Goal: Information Seeking & Learning: Learn about a topic

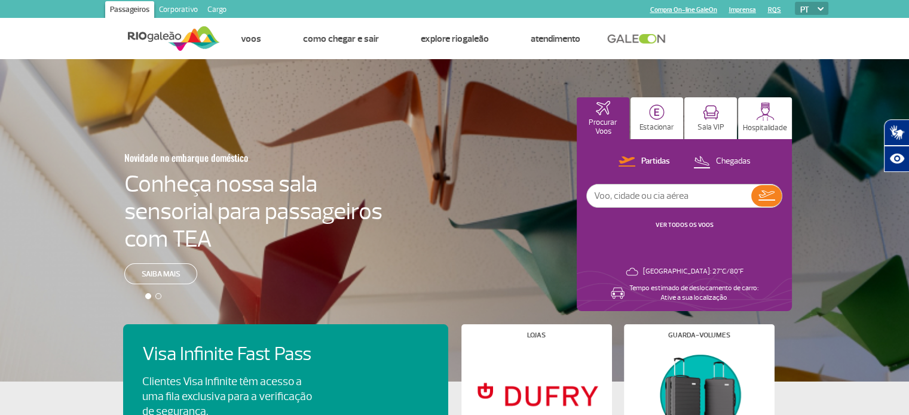
click at [172, 9] on link "Corporativo" at bounding box center [178, 10] width 48 height 19
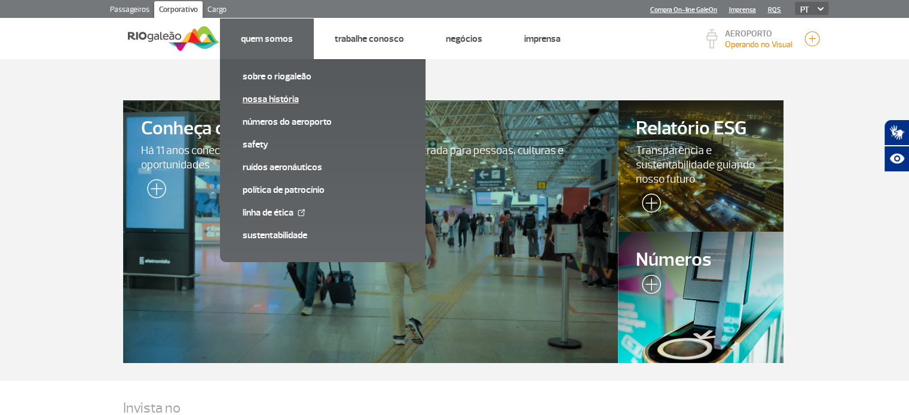
click at [264, 95] on link "Nossa História" at bounding box center [323, 99] width 160 height 13
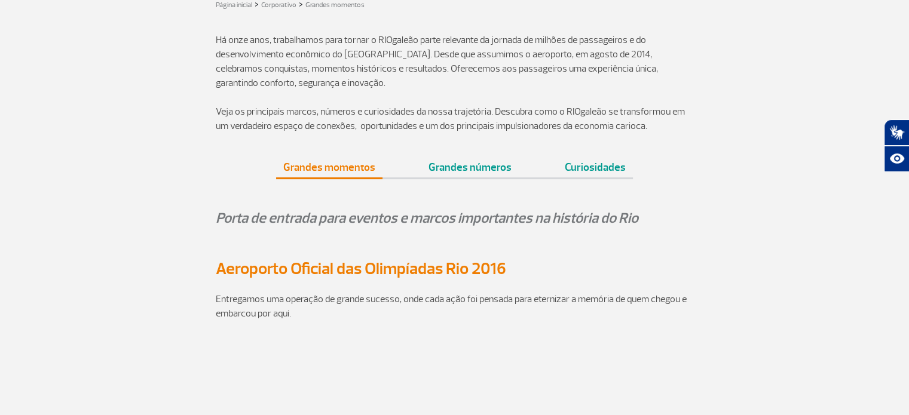
scroll to position [359, 0]
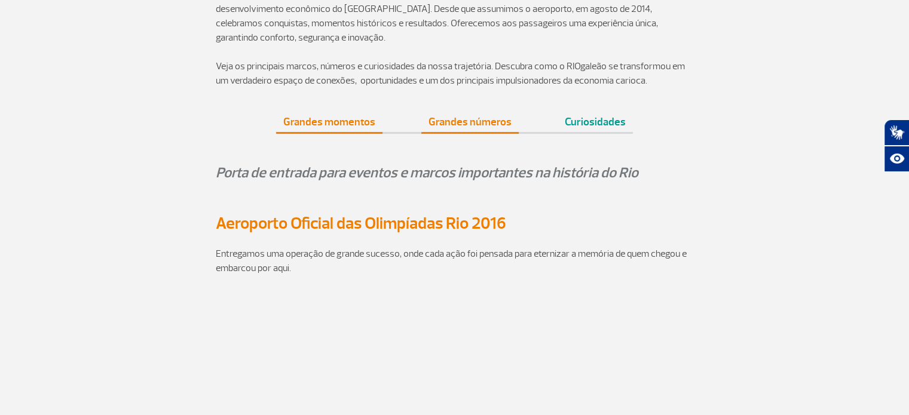
click at [471, 126] on link "Grandes números" at bounding box center [469, 117] width 97 height 30
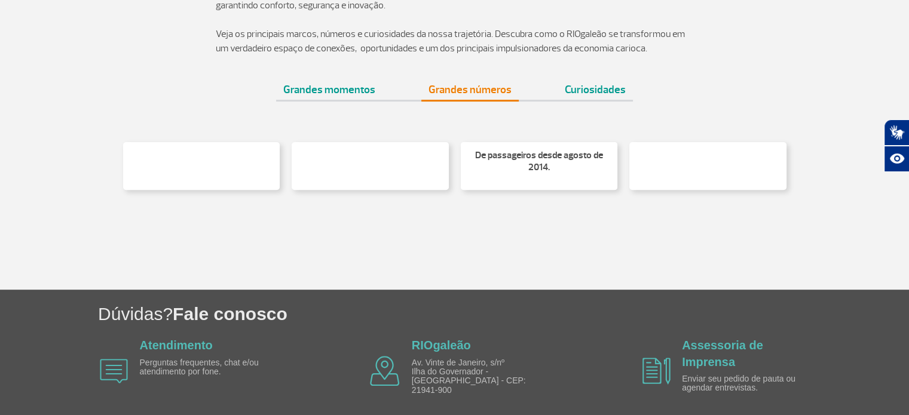
scroll to position [469, 0]
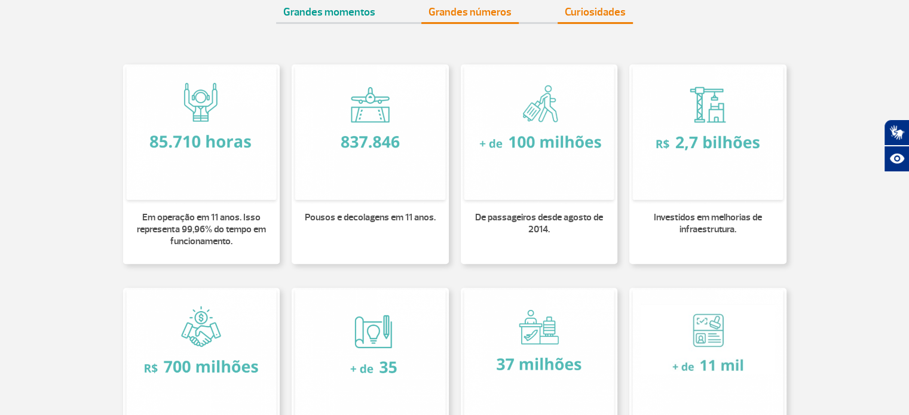
click at [598, 15] on link "Curiosidades" at bounding box center [595, 7] width 75 height 30
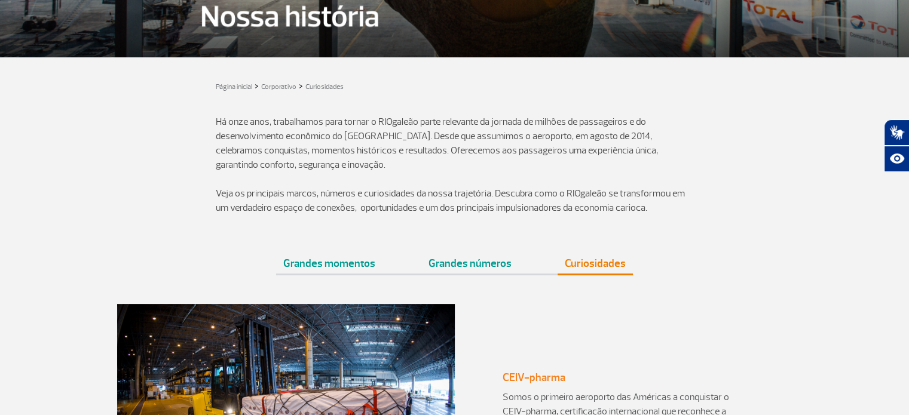
scroll to position [307, 0]
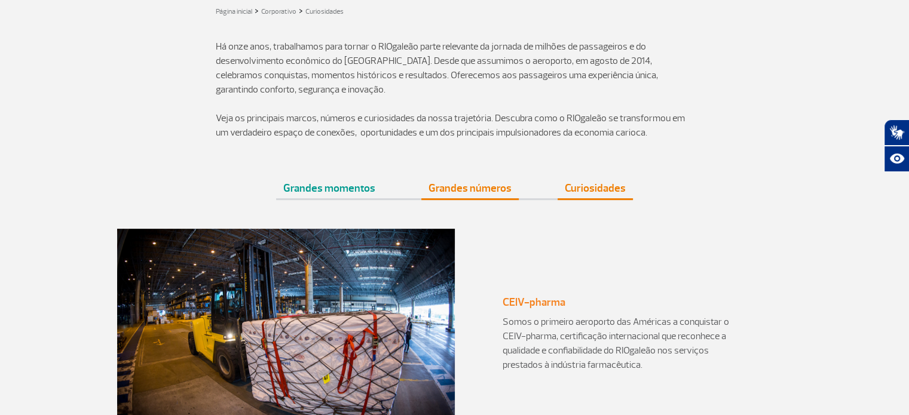
click at [480, 188] on link "Grandes números" at bounding box center [469, 184] width 97 height 30
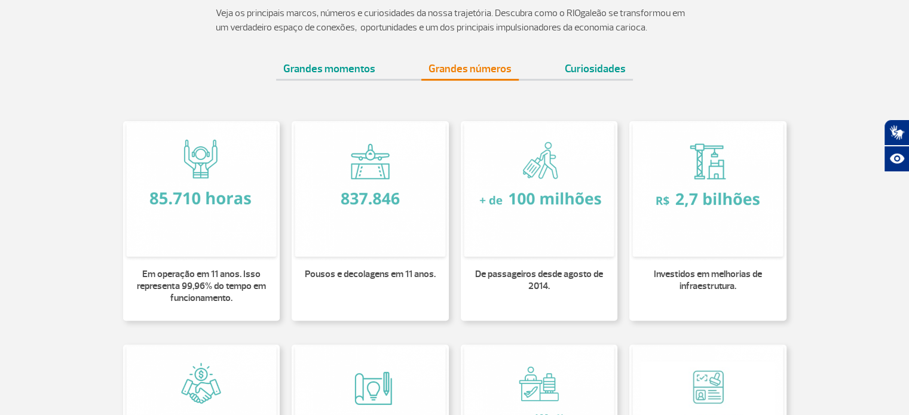
scroll to position [486, 0]
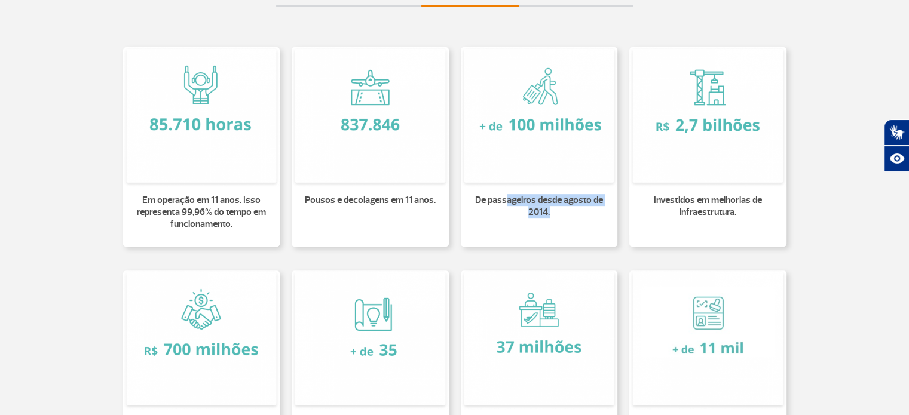
drag, startPoint x: 506, startPoint y: 198, endPoint x: 556, endPoint y: 206, distance: 50.1
click at [556, 206] on p "De passageiros desde agosto de 2014." at bounding box center [539, 206] width 143 height 24
click at [565, 215] on p "De passageiros desde agosto de 2014." at bounding box center [539, 206] width 143 height 24
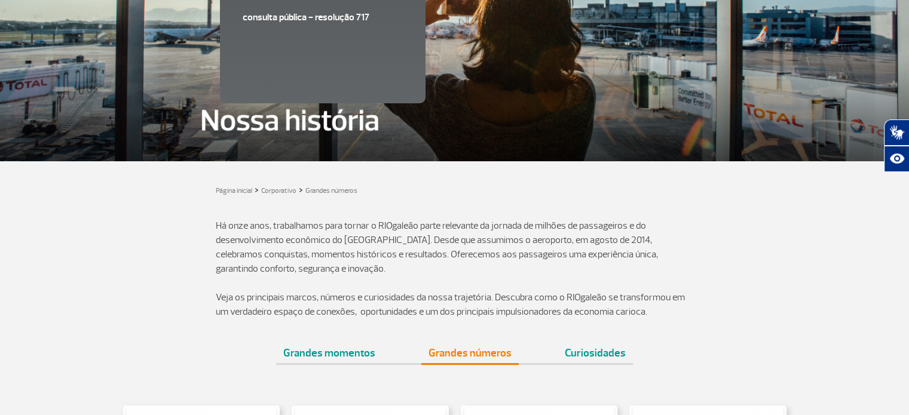
scroll to position [0, 0]
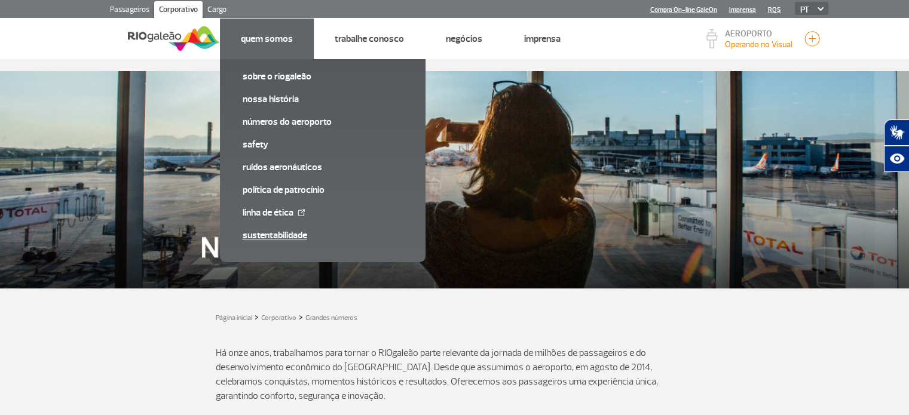
click at [287, 236] on link "Sustentabilidade" at bounding box center [323, 235] width 160 height 13
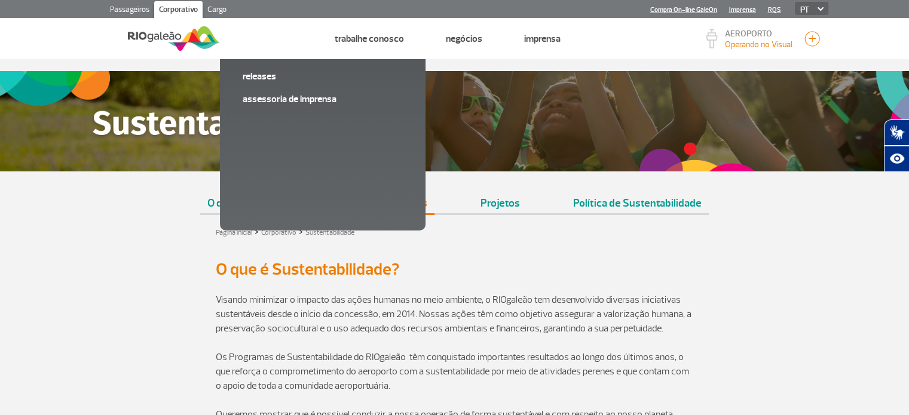
click at [426, 206] on link "Relatórios" at bounding box center [404, 198] width 62 height 30
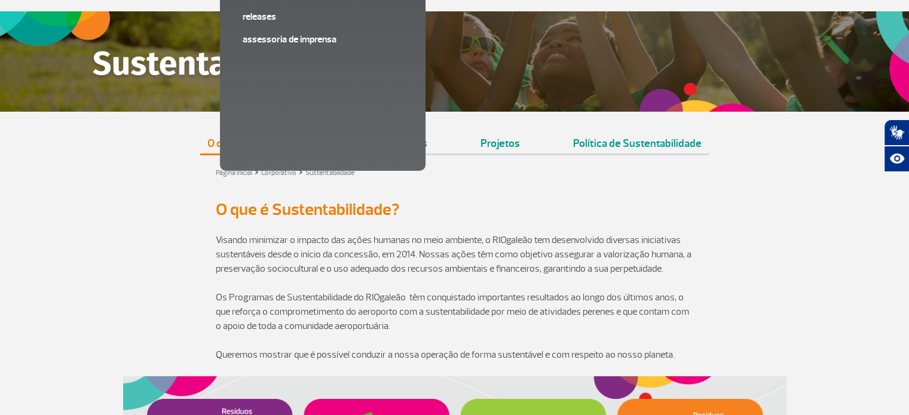
click at [240, 143] on link "O que é sustentabilidade?" at bounding box center [267, 139] width 134 height 30
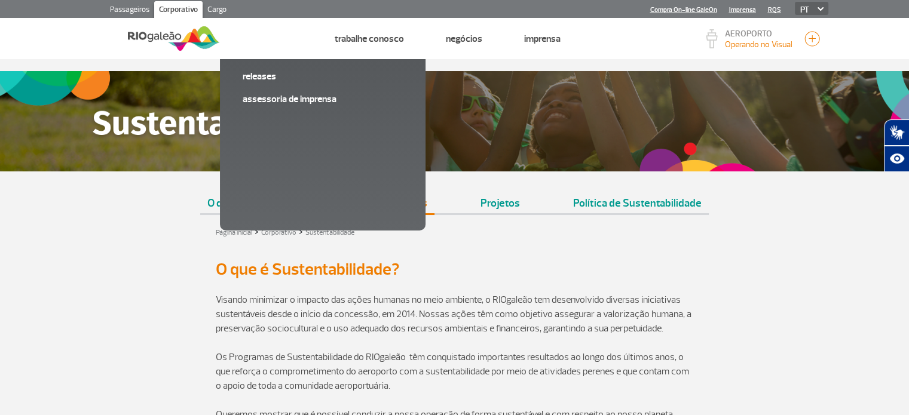
click at [407, 208] on link "Relatórios" at bounding box center [404, 198] width 62 height 30
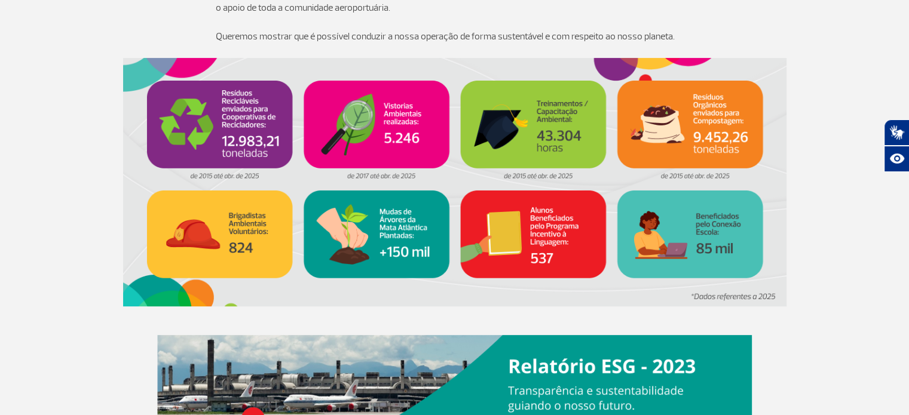
scroll to position [77, 0]
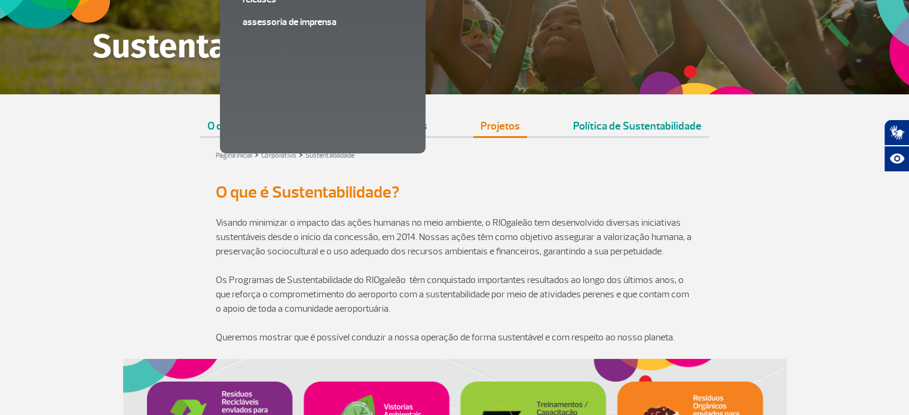
click at [510, 130] on link "Projetos" at bounding box center [500, 121] width 54 height 30
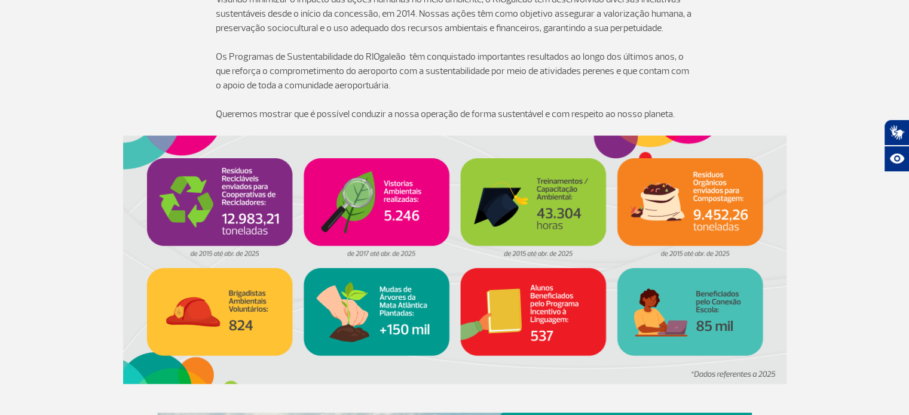
scroll to position [19, 0]
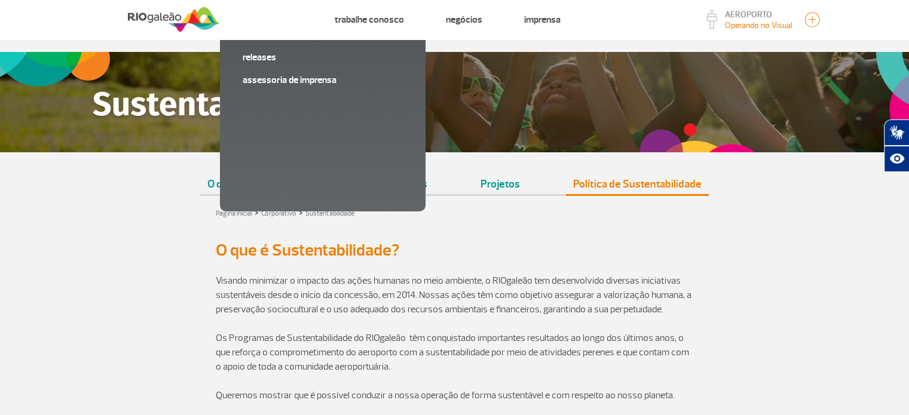
click at [660, 186] on link "Política de Sustentabilidade" at bounding box center [637, 179] width 143 height 30
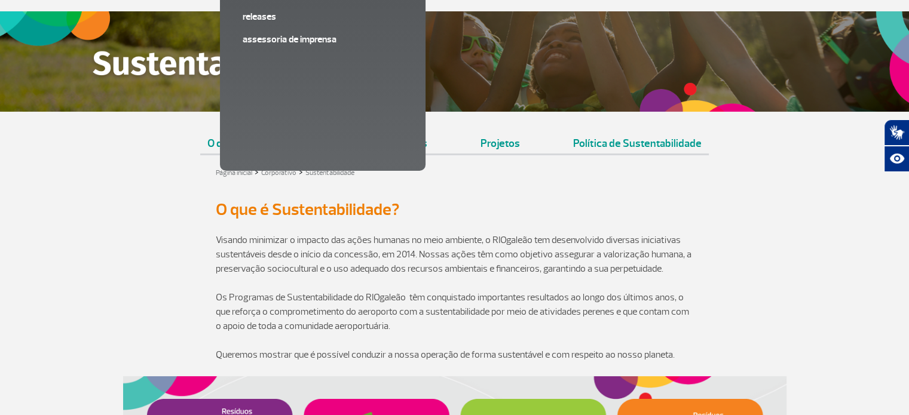
scroll to position [0, 0]
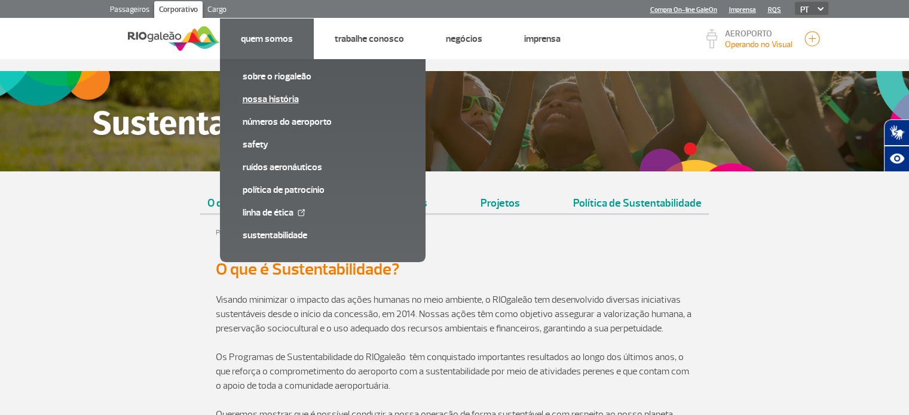
click at [265, 100] on link "Nossa História" at bounding box center [323, 99] width 160 height 13
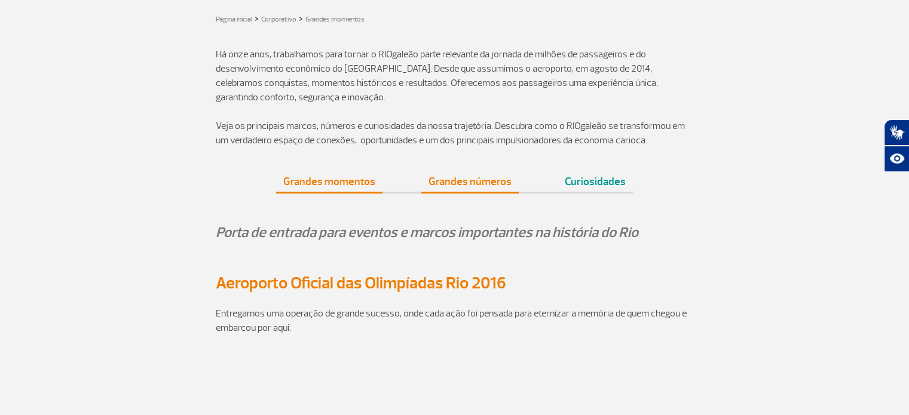
click at [454, 183] on link "Grandes números" at bounding box center [469, 177] width 97 height 30
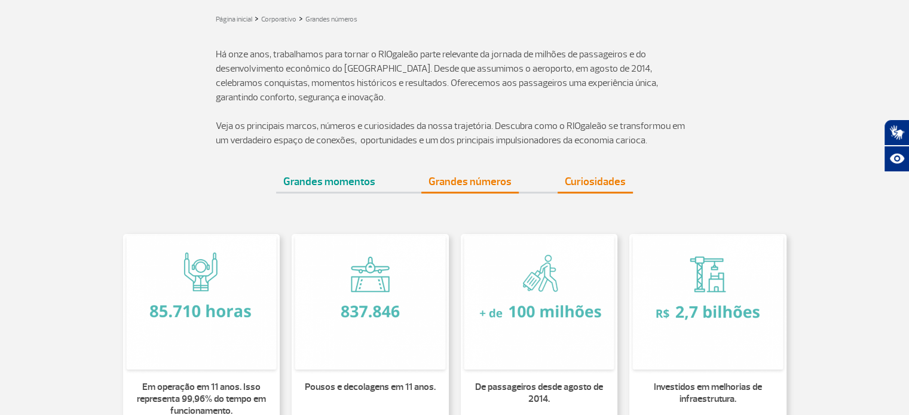
click at [602, 182] on link "Curiosidades" at bounding box center [595, 177] width 75 height 30
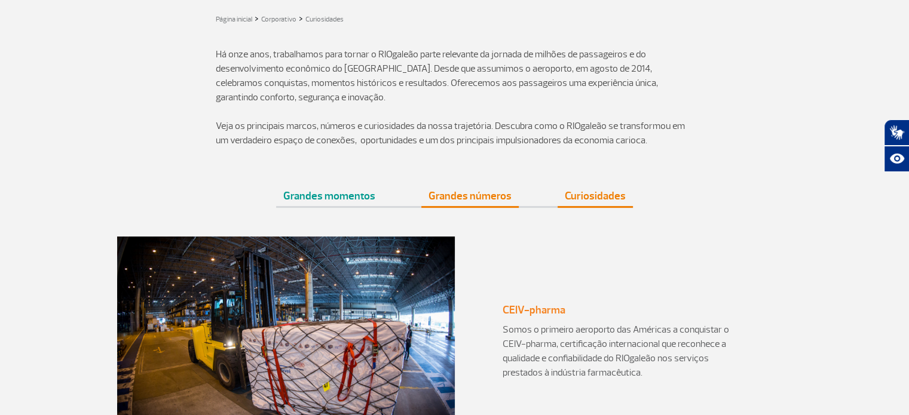
click at [485, 194] on link "Grandes números" at bounding box center [469, 191] width 97 height 30
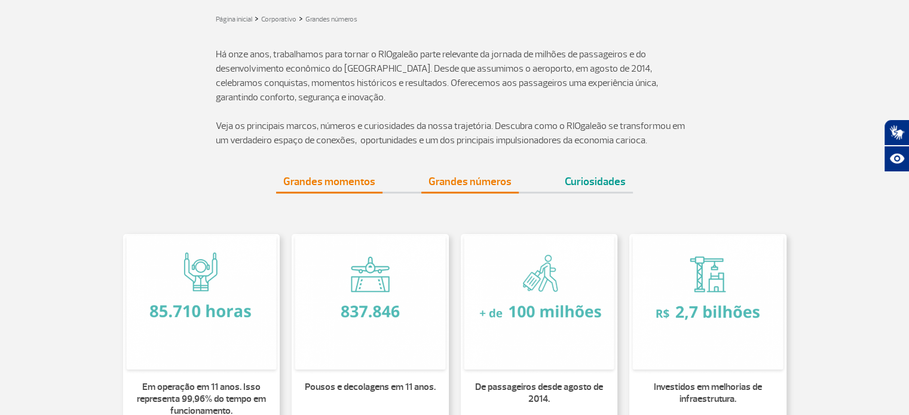
click at [313, 180] on link "Grandes momentos" at bounding box center [329, 177] width 106 height 30
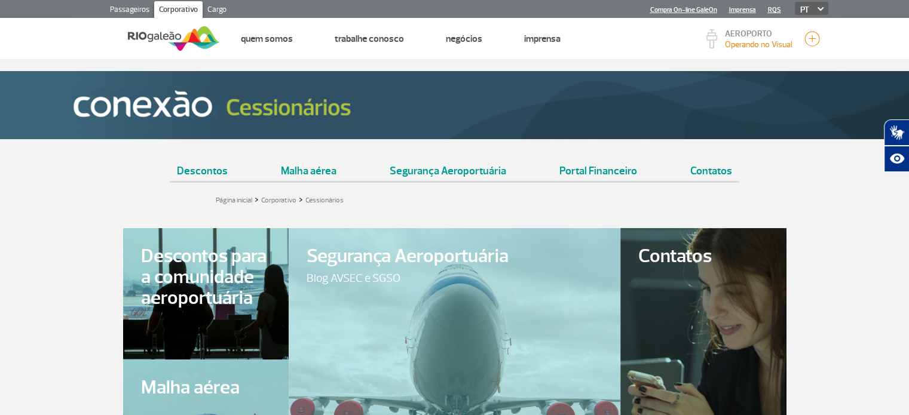
click at [169, 40] on img at bounding box center [174, 38] width 92 height 29
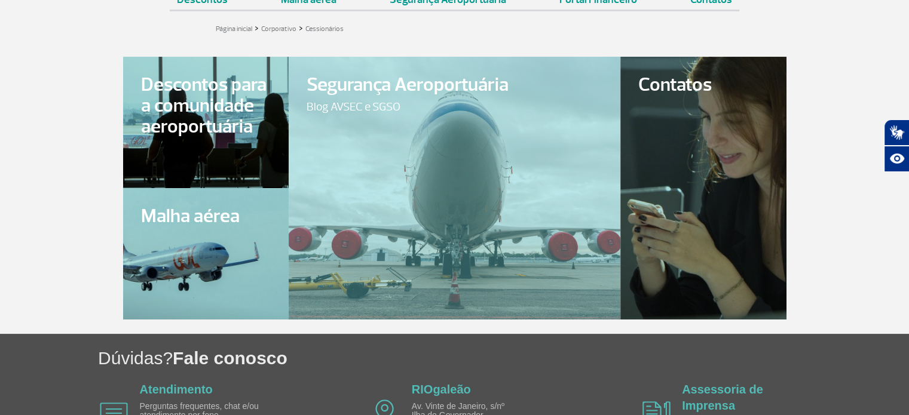
scroll to position [120, 0]
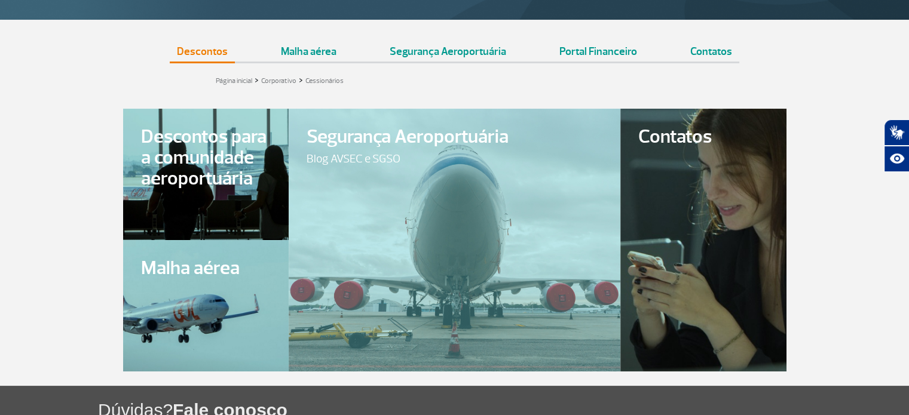
click at [208, 51] on link "Descontos" at bounding box center [202, 47] width 65 height 30
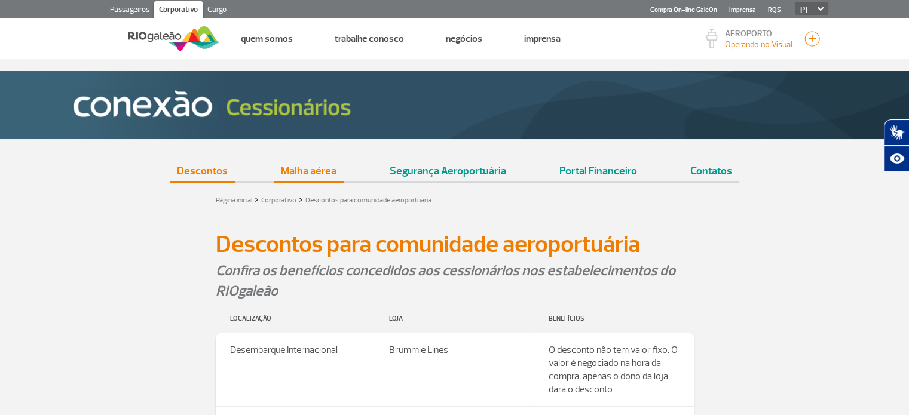
click at [317, 167] on link "Malha aérea" at bounding box center [309, 166] width 70 height 30
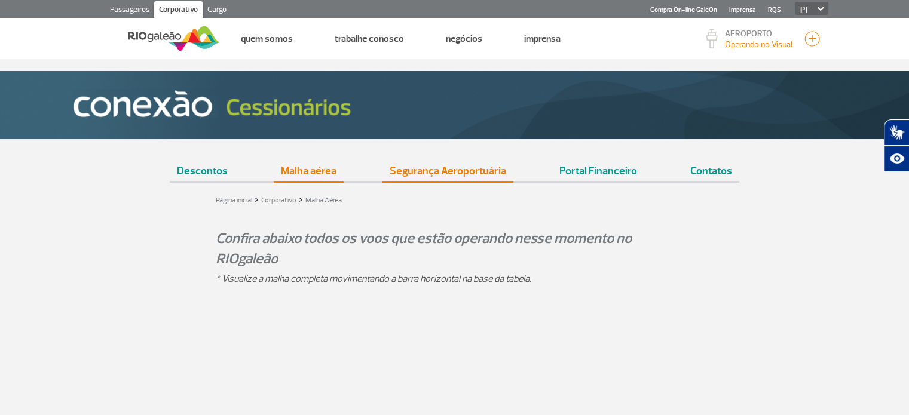
click at [440, 179] on link "Segurança Aeroportuária" at bounding box center [447, 166] width 131 height 30
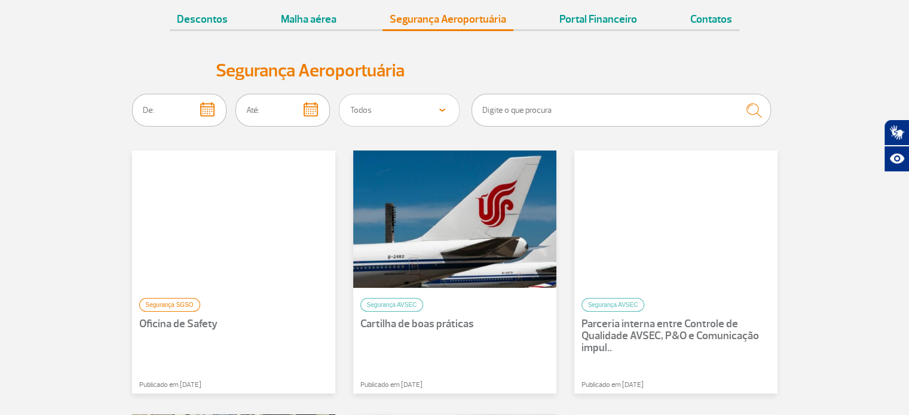
scroll to position [120, 0]
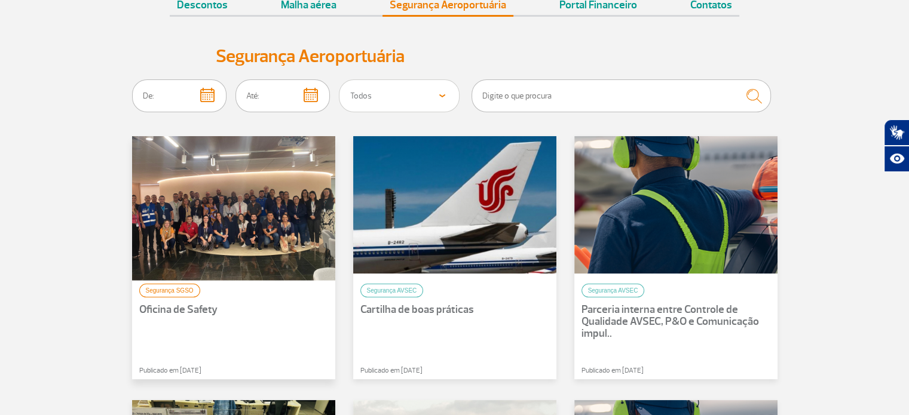
click at [236, 231] on div at bounding box center [234, 205] width 224 height 151
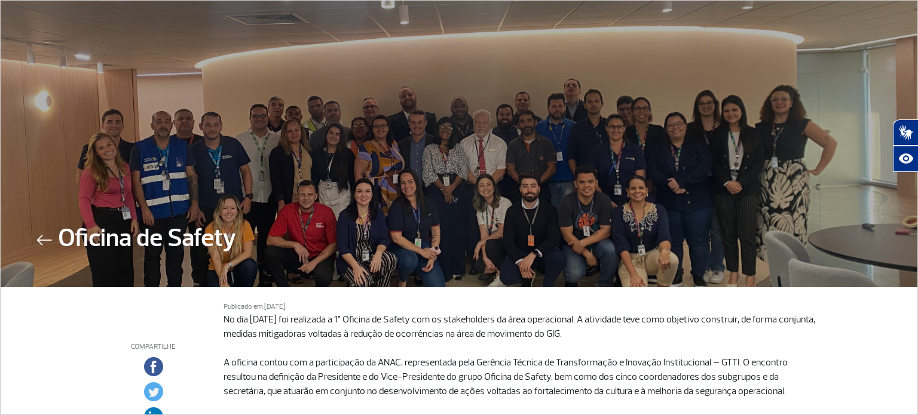
click at [40, 238] on img at bounding box center [44, 240] width 16 height 11
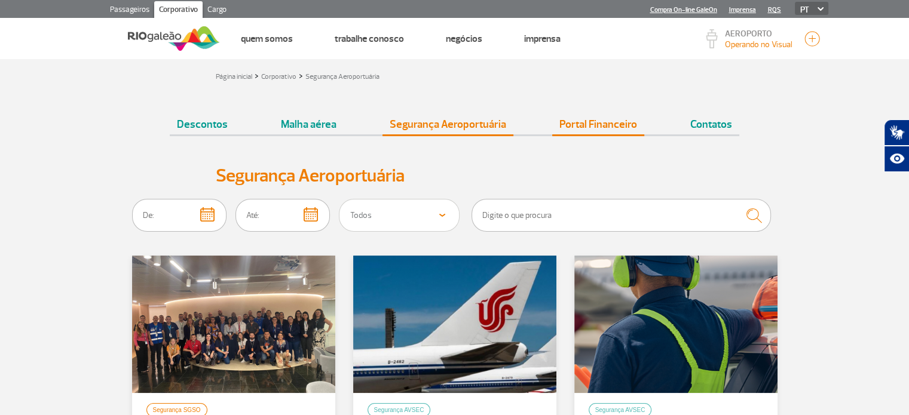
click at [587, 119] on link "Portal Financeiro" at bounding box center [598, 120] width 92 height 30
click at [704, 121] on link "Contatos" at bounding box center [711, 120] width 56 height 30
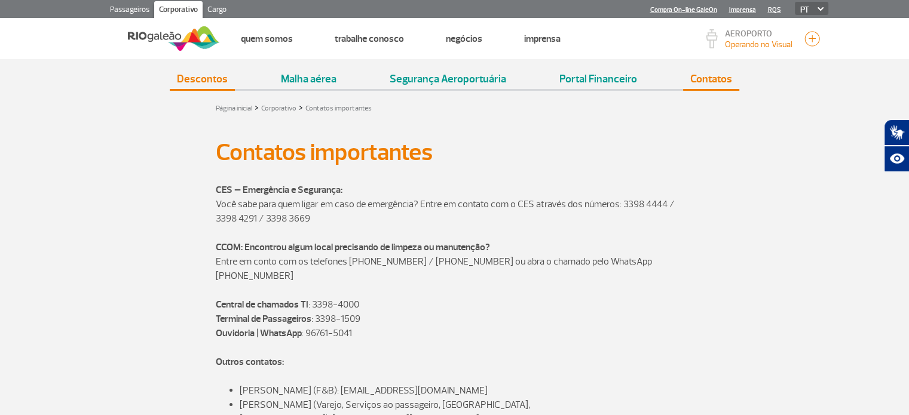
click at [213, 82] on link "Descontos" at bounding box center [202, 74] width 65 height 30
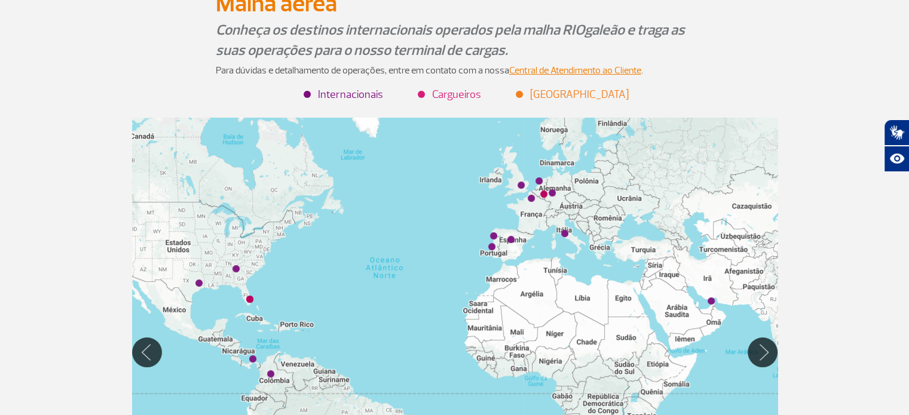
scroll to position [99, 0]
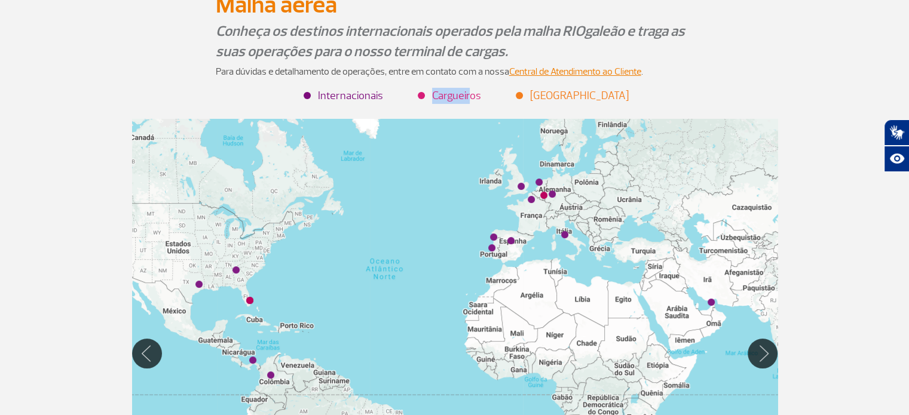
drag, startPoint x: 439, startPoint y: 96, endPoint x: 470, endPoint y: 97, distance: 31.1
click at [470, 97] on li "Cargueiros" at bounding box center [450, 96] width 62 height 16
drag, startPoint x: 320, startPoint y: 97, endPoint x: 368, endPoint y: 88, distance: 48.1
click at [368, 88] on li "Internacionais" at bounding box center [344, 96] width 78 height 16
click at [685, 90] on ul "Internacionais Cargueiros Aeroporto RIOgaleão" at bounding box center [454, 91] width 663 height 25
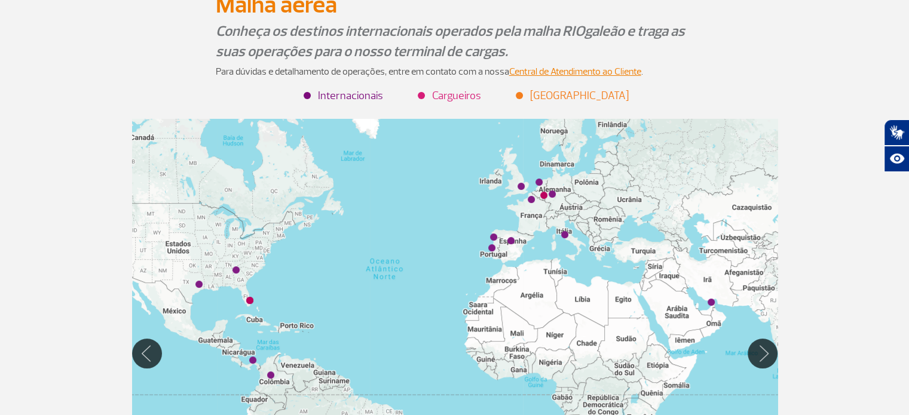
scroll to position [0, 0]
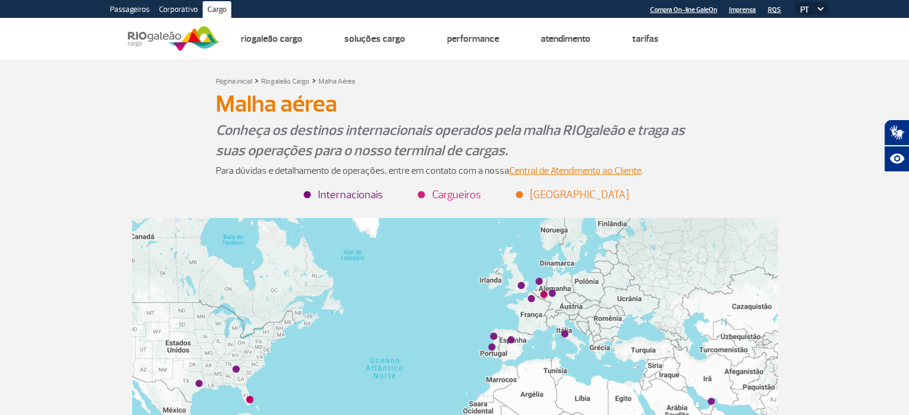
click at [130, 11] on link "Passageiros" at bounding box center [129, 10] width 49 height 19
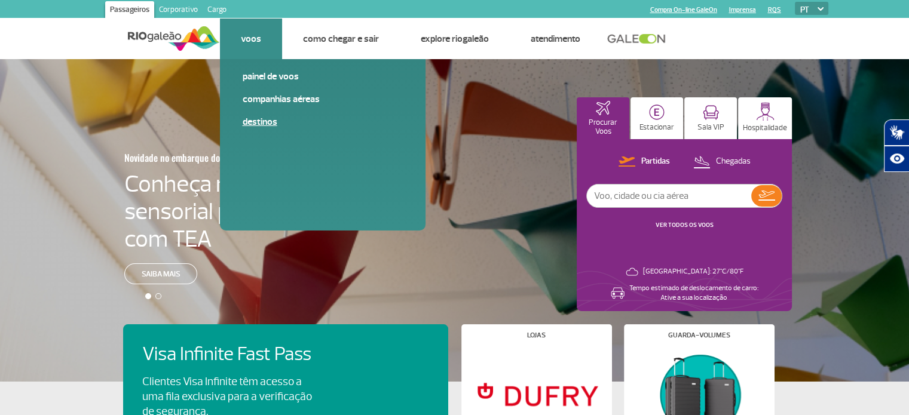
click at [267, 117] on link "Destinos" at bounding box center [323, 121] width 160 height 13
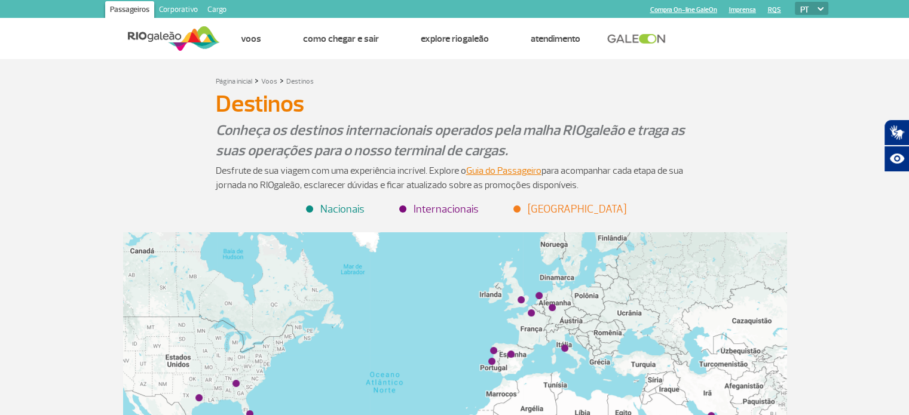
click at [208, 7] on link "Cargo" at bounding box center [217, 10] width 29 height 19
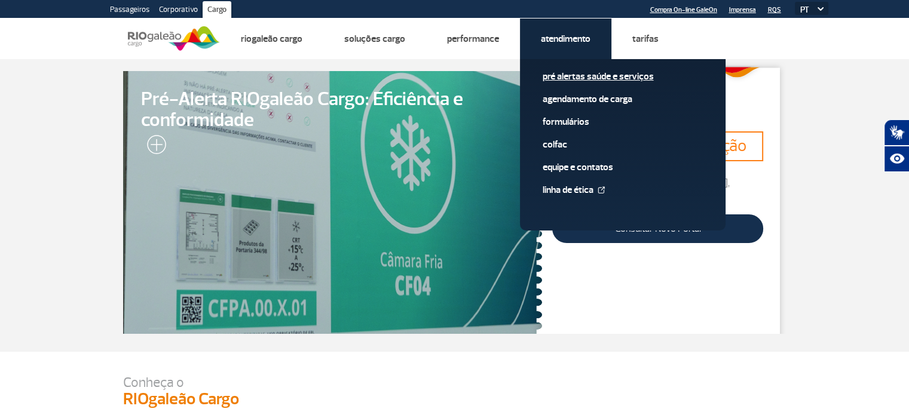
click at [571, 77] on link "Pré alertas Saúde e Serviços" at bounding box center [623, 76] width 160 height 13
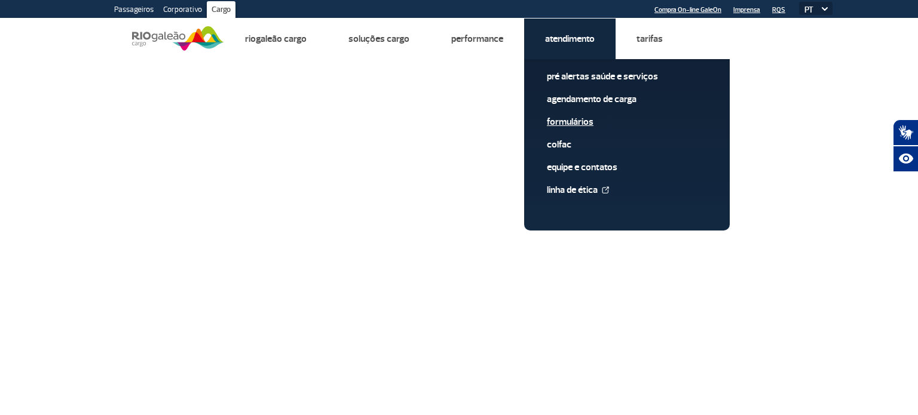
click at [570, 120] on link "Formulários" at bounding box center [627, 121] width 160 height 13
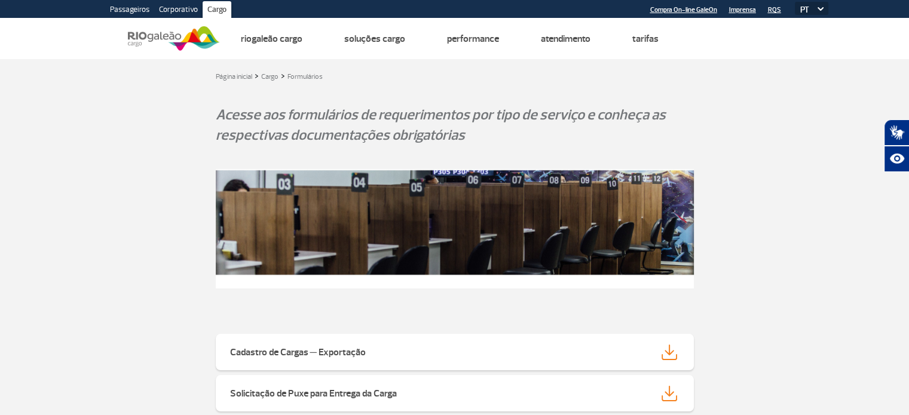
click at [179, 40] on img at bounding box center [174, 38] width 92 height 29
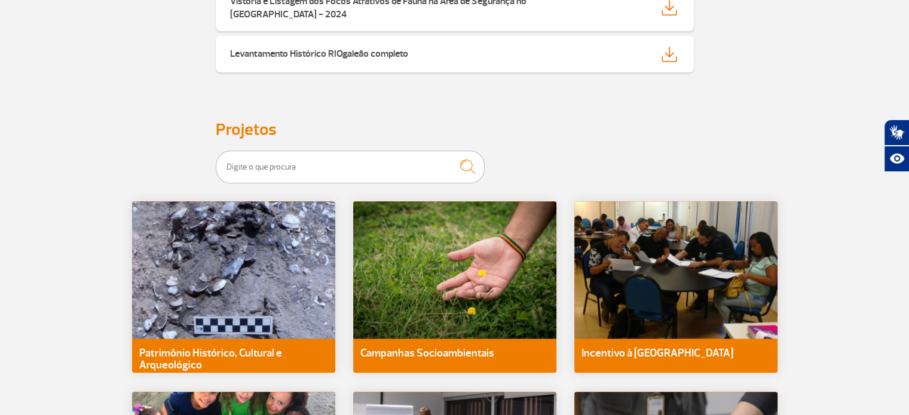
scroll to position [1136, 0]
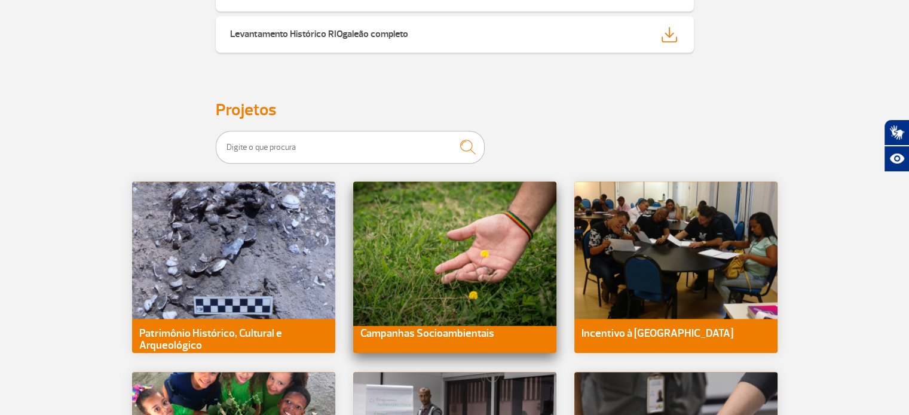
click at [416, 264] on div at bounding box center [455, 250] width 224 height 151
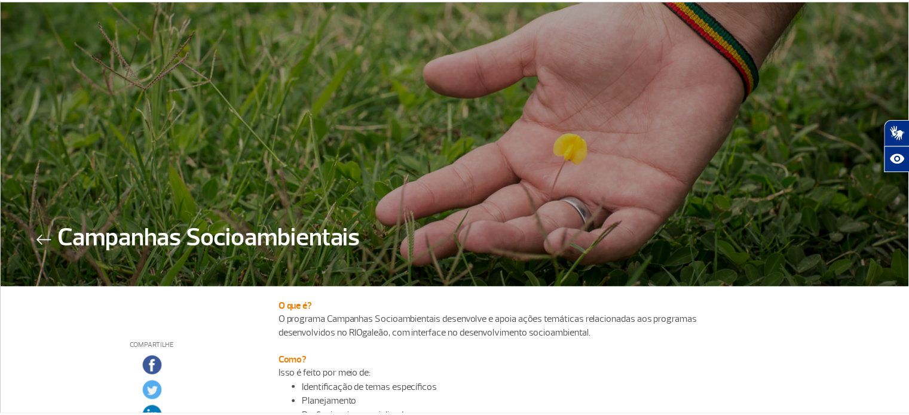
scroll to position [57, 0]
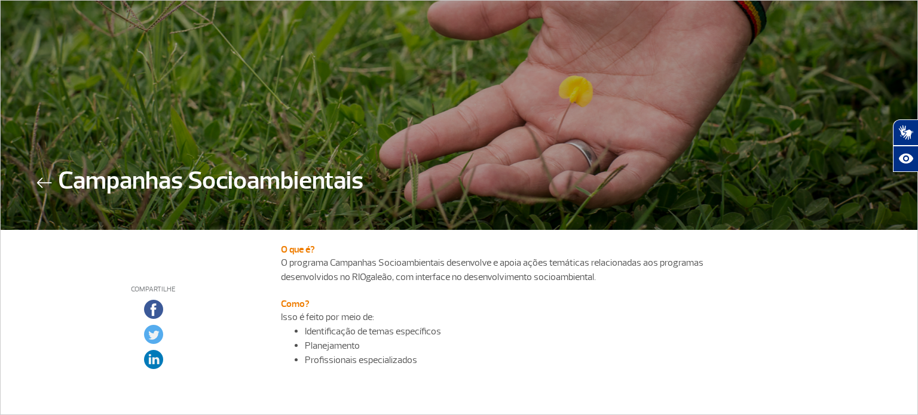
click at [41, 181] on img at bounding box center [44, 182] width 16 height 11
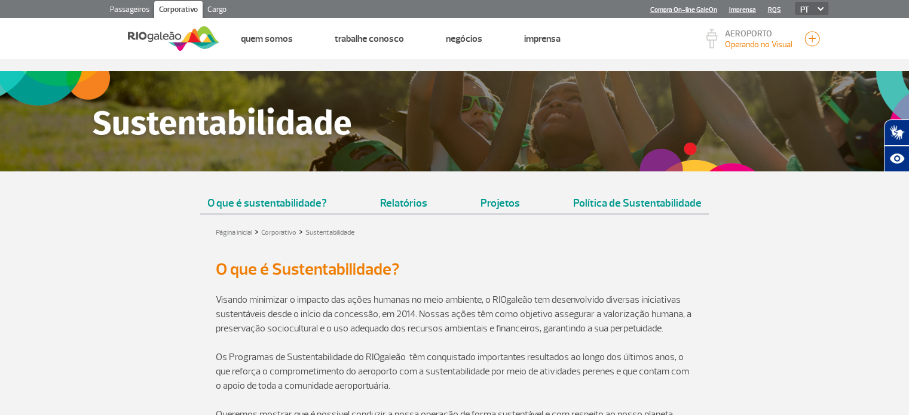
click at [495, 201] on link "Projetos" at bounding box center [500, 198] width 54 height 30
click at [610, 200] on link "Política de Sustentabilidade" at bounding box center [637, 198] width 143 height 30
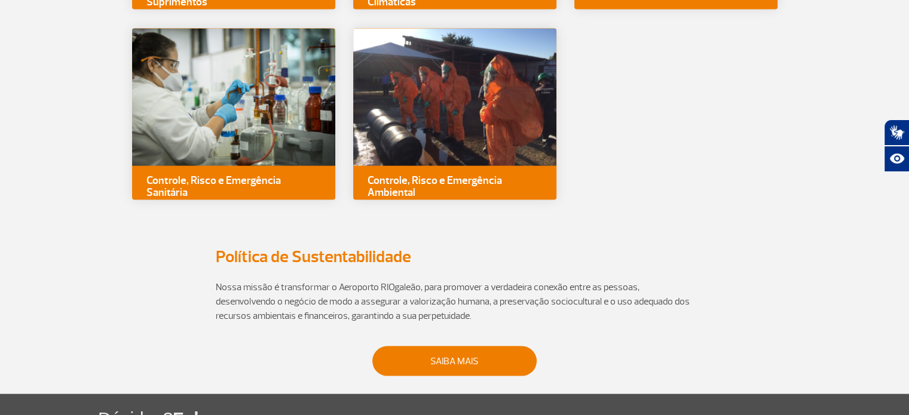
scroll to position [2405, 0]
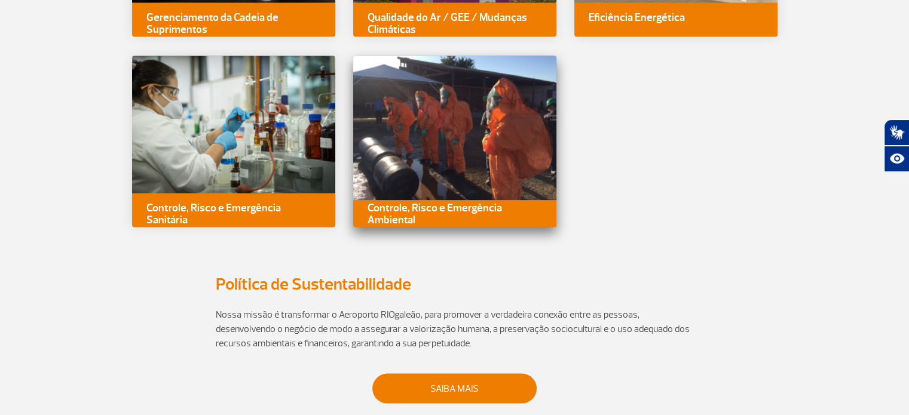
click at [504, 139] on div at bounding box center [455, 124] width 224 height 151
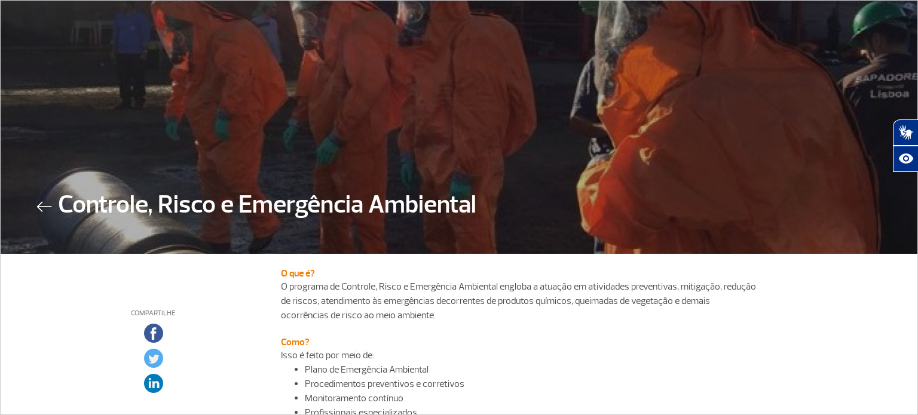
scroll to position [60, 0]
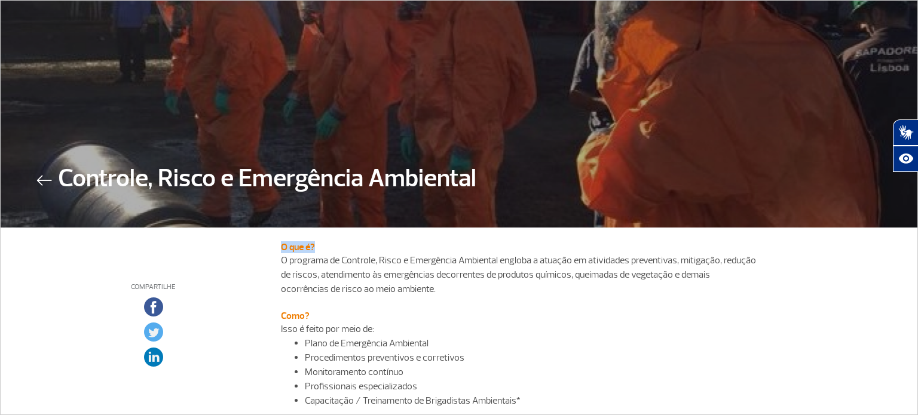
drag, startPoint x: 284, startPoint y: 247, endPoint x: 313, endPoint y: 244, distance: 28.8
click at [313, 244] on h6 "O que é?" at bounding box center [520, 247] width 478 height 11
click at [394, 281] on p "O programa de Controle, Risco e Emergência Ambiental engloba a atuação em ativi…" at bounding box center [520, 274] width 478 height 43
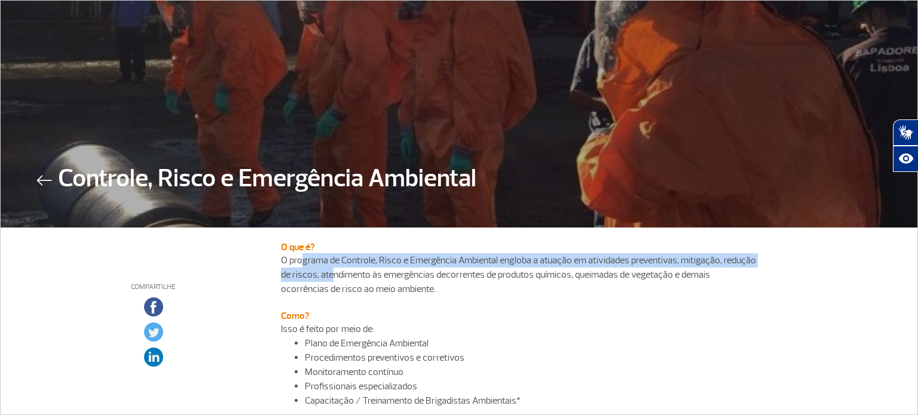
drag, startPoint x: 301, startPoint y: 259, endPoint x: 332, endPoint y: 280, distance: 37.5
click at [331, 280] on p "O programa de Controle, Risco e Emergência Ambiental engloba a atuação em ativi…" at bounding box center [520, 274] width 478 height 43
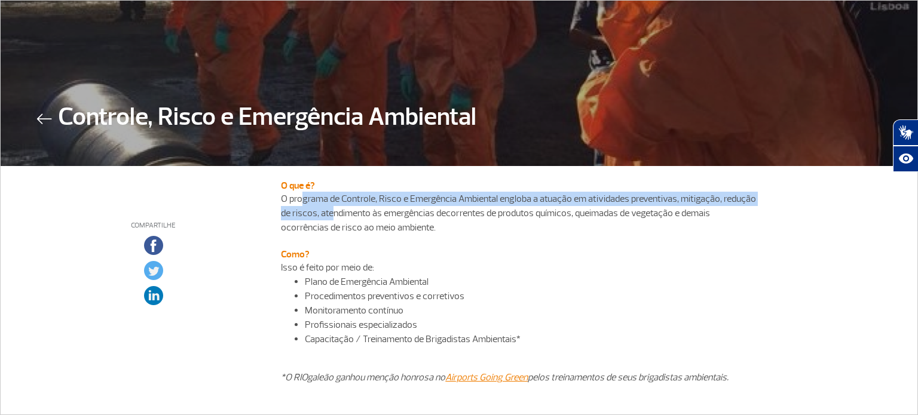
scroll to position [129, 0]
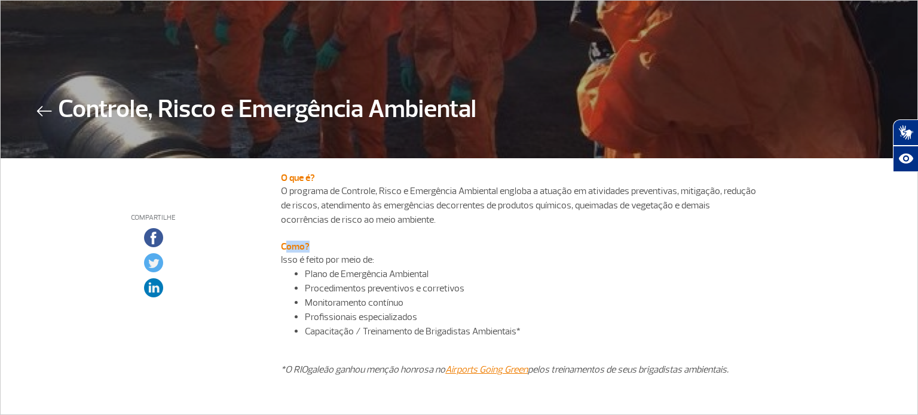
drag, startPoint x: 283, startPoint y: 249, endPoint x: 309, endPoint y: 257, distance: 27.6
click at [319, 243] on h6 "Como?" at bounding box center [520, 246] width 478 height 11
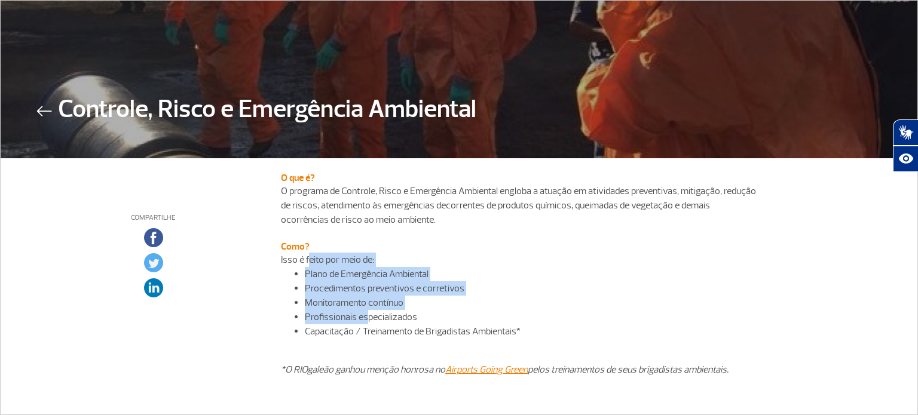
drag, startPoint x: 307, startPoint y: 259, endPoint x: 366, endPoint y: 315, distance: 81.2
click at [366, 315] on div "Isso é feito por meio de: Plano de Emergência Ambiental Procedimentos preventiv…" at bounding box center [520, 322] width 478 height 139
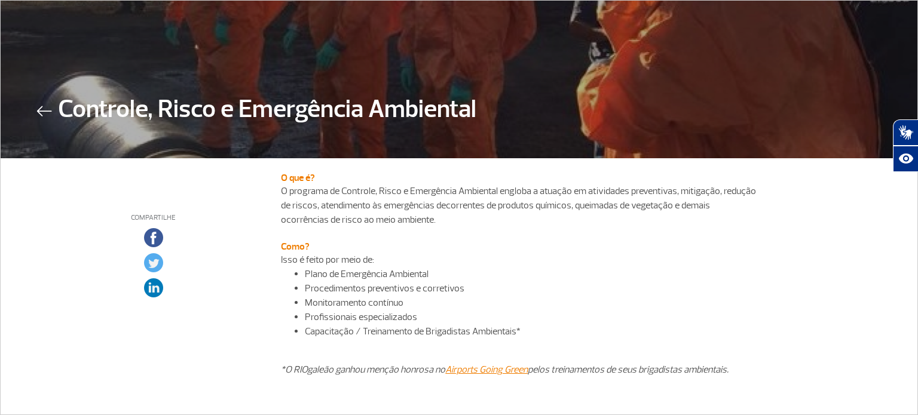
click at [467, 326] on li "Capacitação / Treinamento de Brigadistas Ambientais *" at bounding box center [532, 332] width 454 height 14
drag, startPoint x: 130, startPoint y: 215, endPoint x: 161, endPoint y: 297, distance: 88.1
click at [161, 297] on div "Compartilhe" at bounding box center [153, 278] width 123 height 225
click at [215, 284] on div "O que é? O programa de Controle, Risco e Emergência Ambiental engloba a atuação…" at bounding box center [520, 278] width 611 height 225
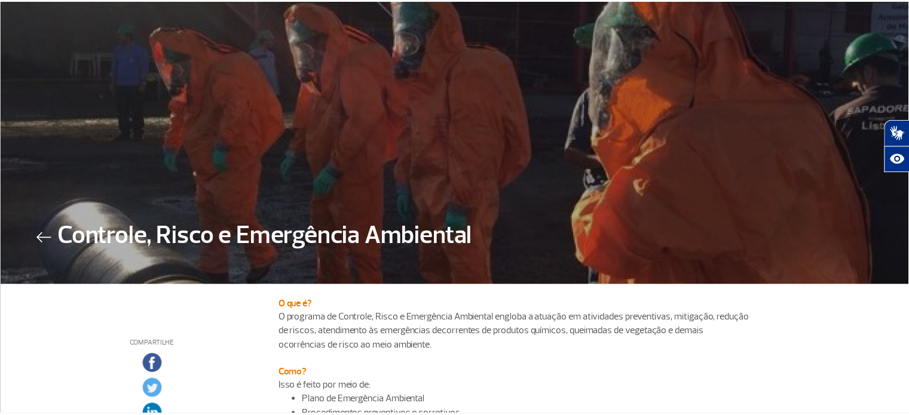
scroll to position [0, 0]
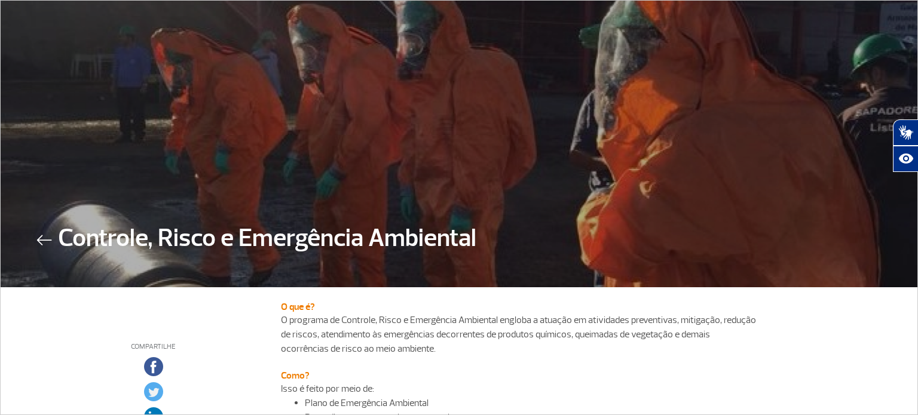
click at [41, 241] on img at bounding box center [44, 240] width 16 height 11
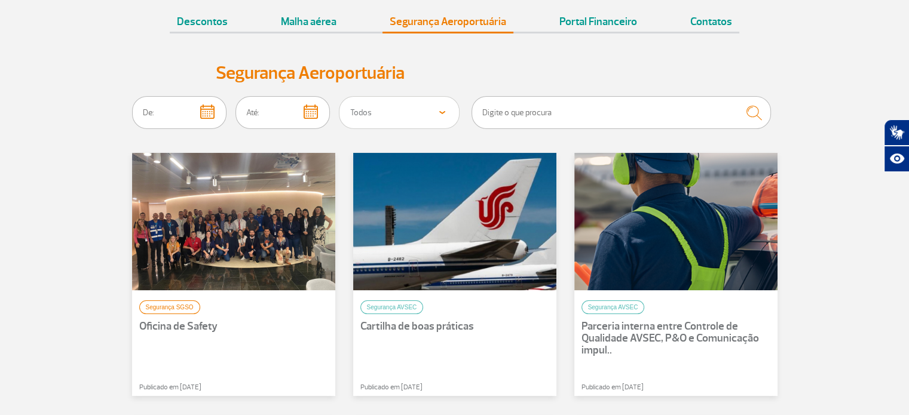
scroll to position [120, 0]
